Goal: Task Accomplishment & Management: Manage account settings

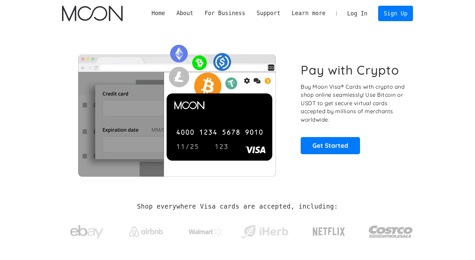
click at [365, 8] on link "Log In" at bounding box center [358, 13] width 32 height 15
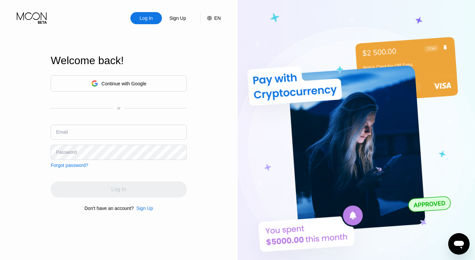
click at [145, 15] on div "Log In" at bounding box center [146, 18] width 14 height 7
click at [114, 134] on input "text" at bounding box center [119, 131] width 136 height 15
click at [59, 115] on div "Continue with Google or Email Password Forgot password?" at bounding box center [119, 121] width 136 height 93
click at [74, 130] on input "text" at bounding box center [119, 131] width 136 height 15
click at [96, 82] on icon at bounding box center [94, 83] width 7 height 7
